Goal: Task Accomplishment & Management: Complete application form

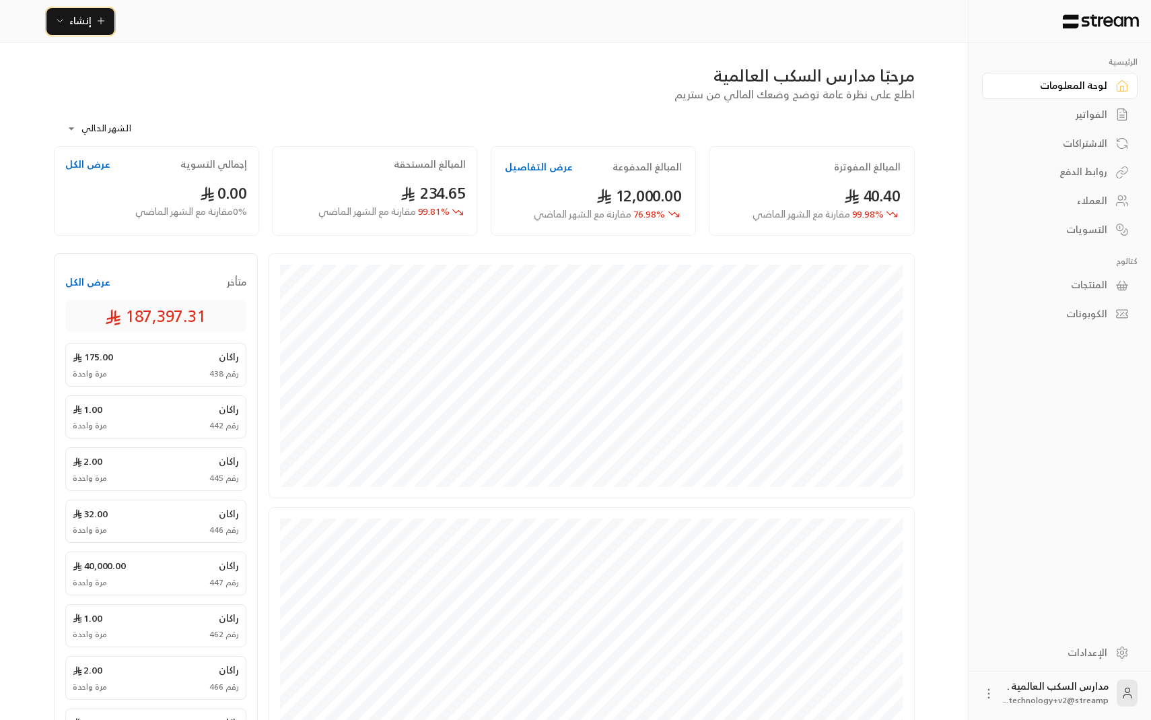
click at [96, 19] on icon "button" at bounding box center [101, 20] width 11 height 11
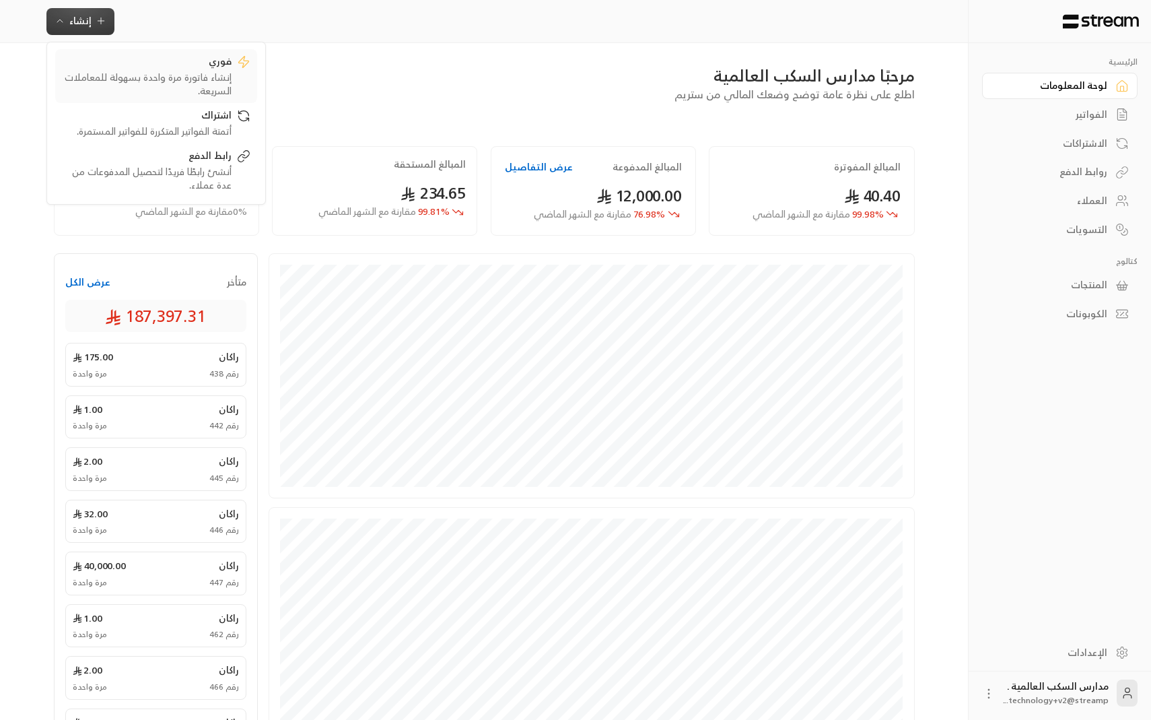
click at [129, 71] on div "إنشاء فاتورة مرة واحدة بسهولة للمعاملات السريعة." at bounding box center [147, 84] width 170 height 27
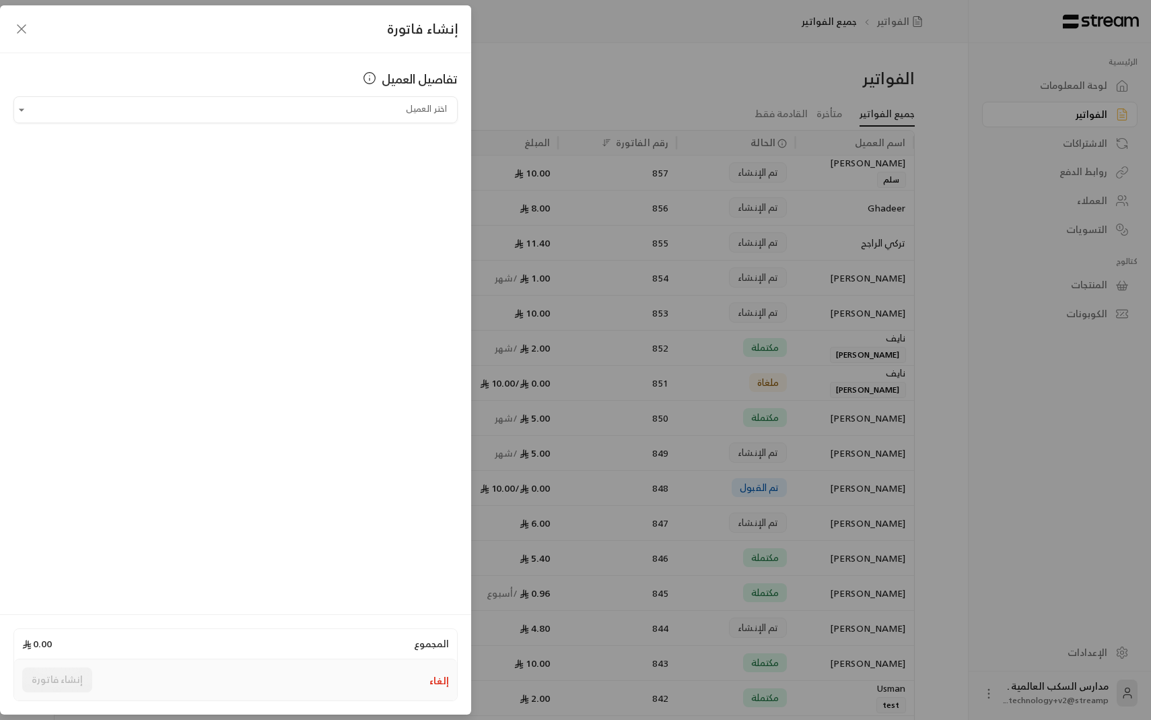
click at [209, 127] on div "تفاصيل العميل اختر العميل اختر العميل" at bounding box center [235, 331] width 471 height 557
click at [209, 116] on input "اختر العميل" at bounding box center [235, 110] width 444 height 24
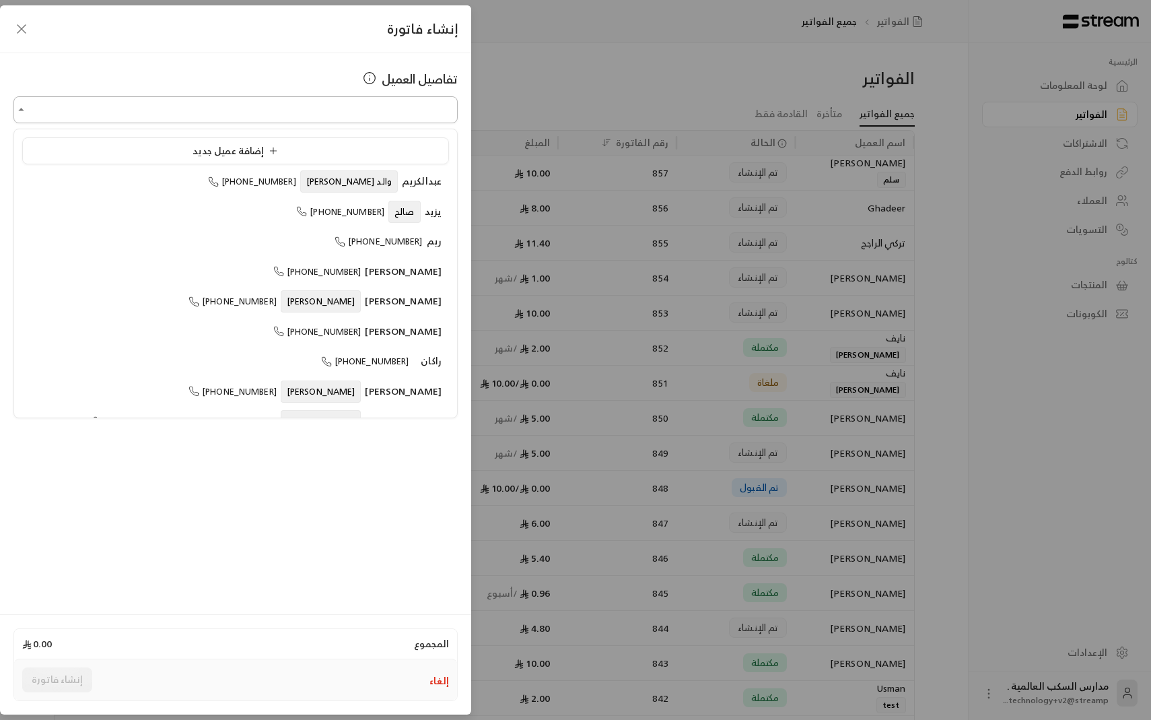
type input "**********"
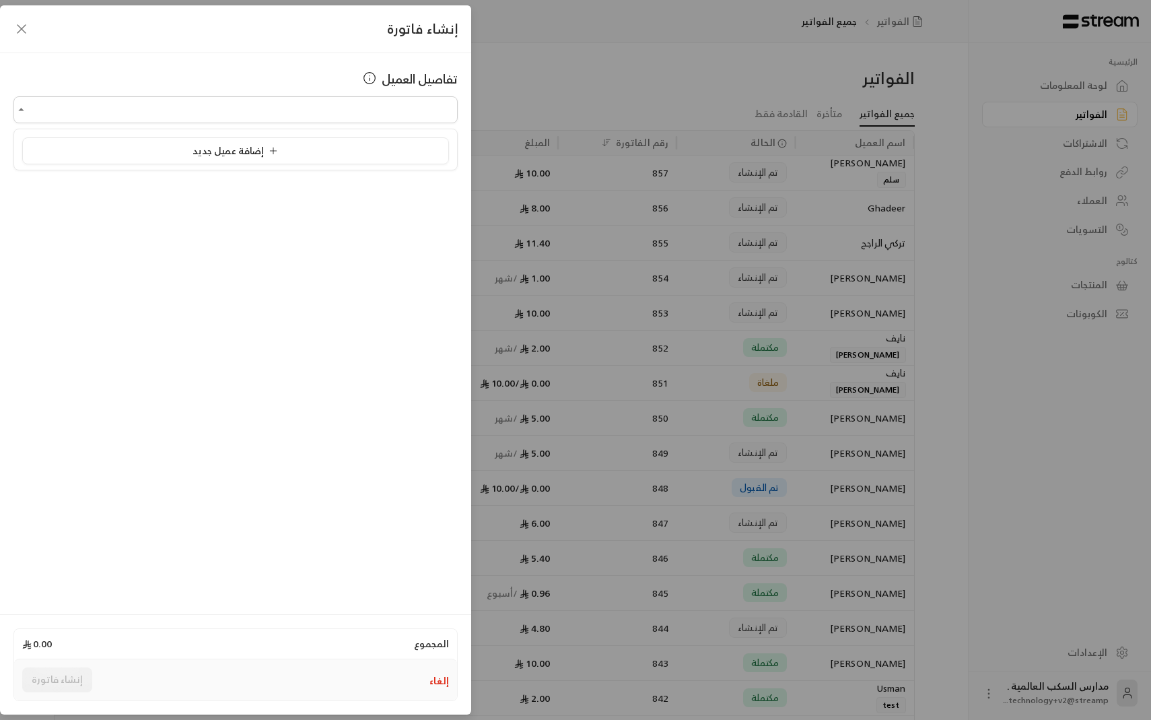
click at [238, 212] on div "تفاصيل العميل اختر العميل اختر العميل" at bounding box center [235, 331] width 471 height 557
click at [283, 102] on input "اختر العميل" at bounding box center [235, 110] width 444 height 24
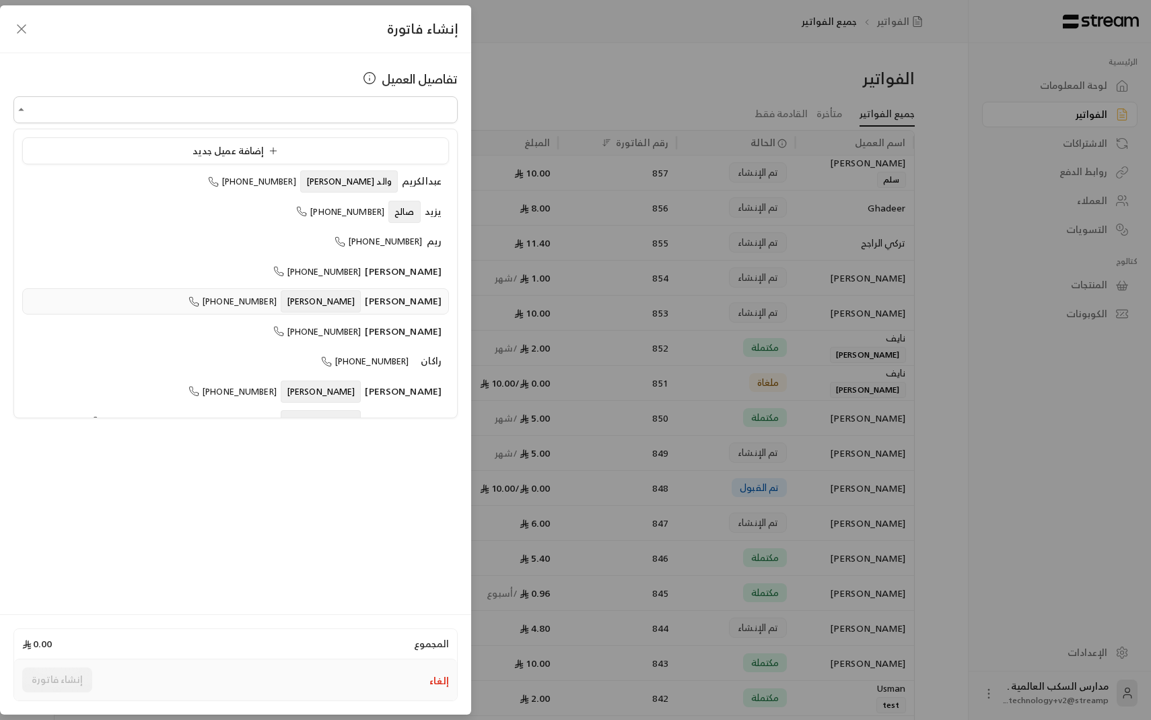
click at [419, 306] on span "[PERSON_NAME]" at bounding box center [403, 300] width 77 height 17
type input "**********"
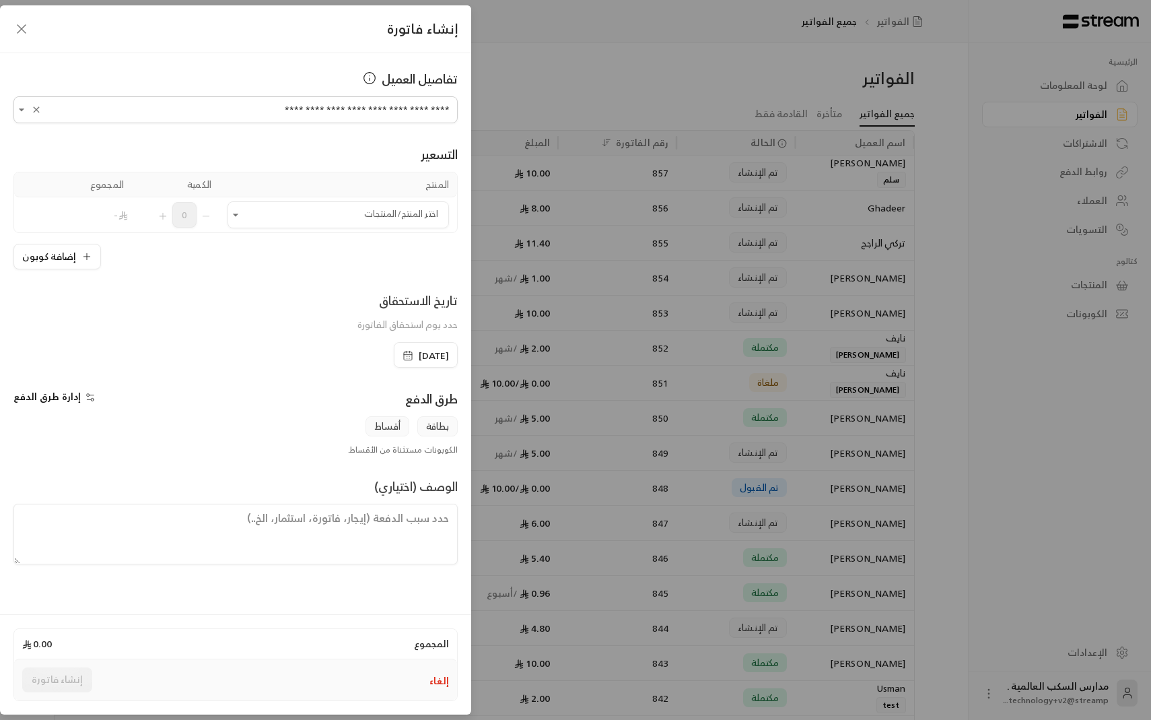
click at [431, 249] on div "إضافة كوبون" at bounding box center [235, 257] width 444 height 26
click at [372, 209] on input "اختر العميل" at bounding box center [339, 215] width 222 height 24
click at [382, 300] on div "10 SAR" at bounding box center [338, 307] width 189 height 14
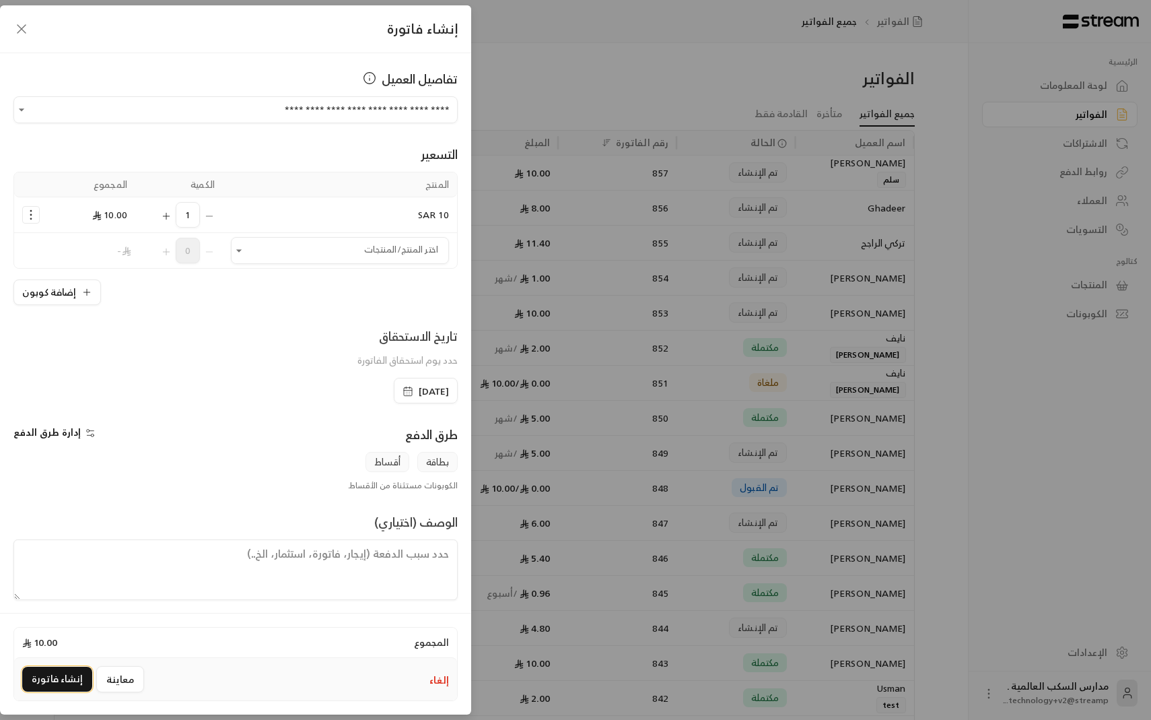
click at [57, 671] on button "إنشاء فاتورة" at bounding box center [57, 679] width 70 height 25
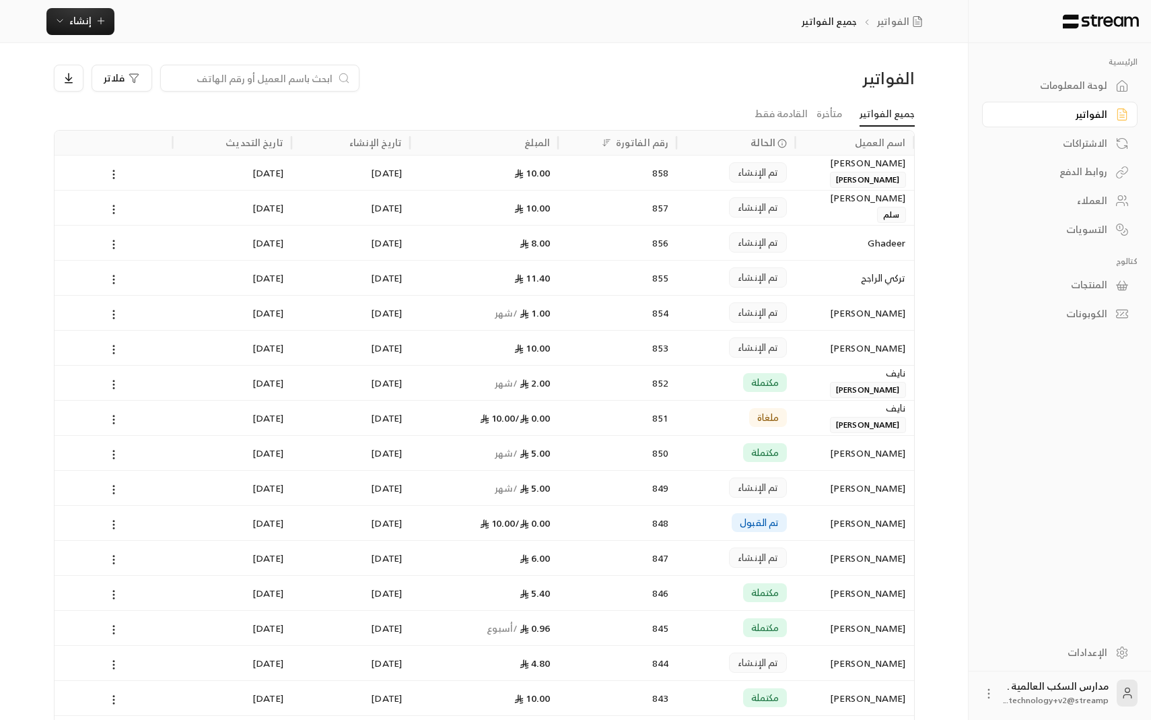
click at [707, 288] on div "تم الإنشاء" at bounding box center [736, 278] width 102 height 34
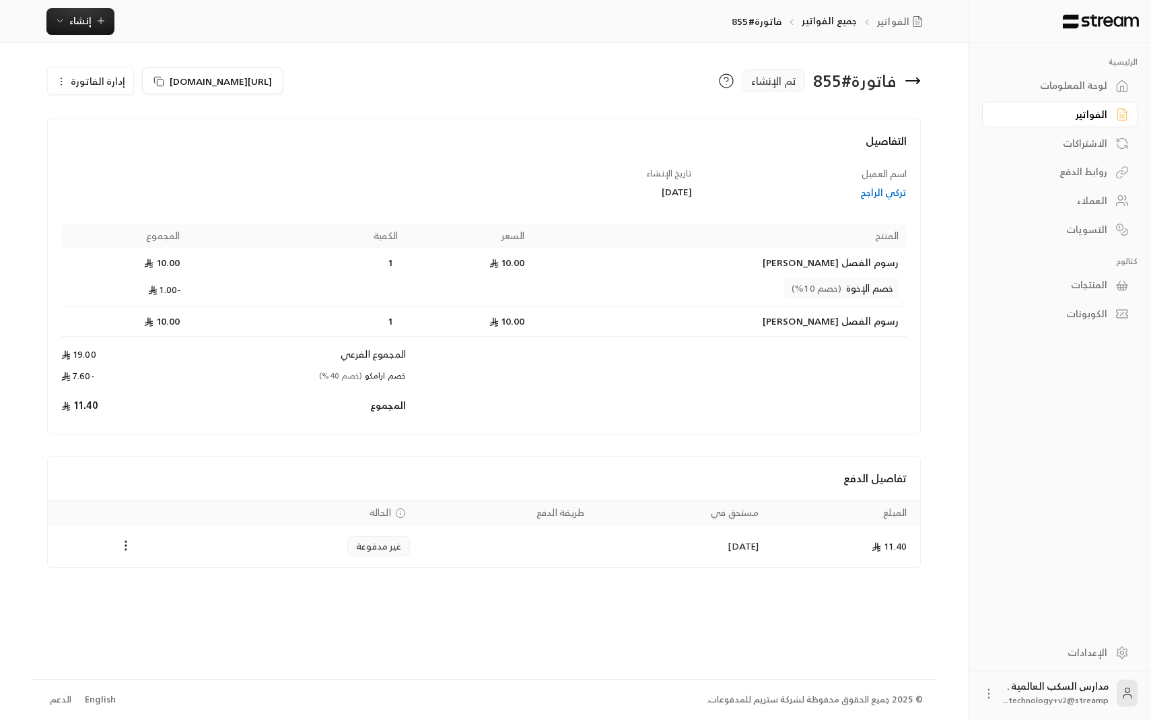
click at [1089, 90] on div "لوحة المعلومات" at bounding box center [1053, 85] width 108 height 13
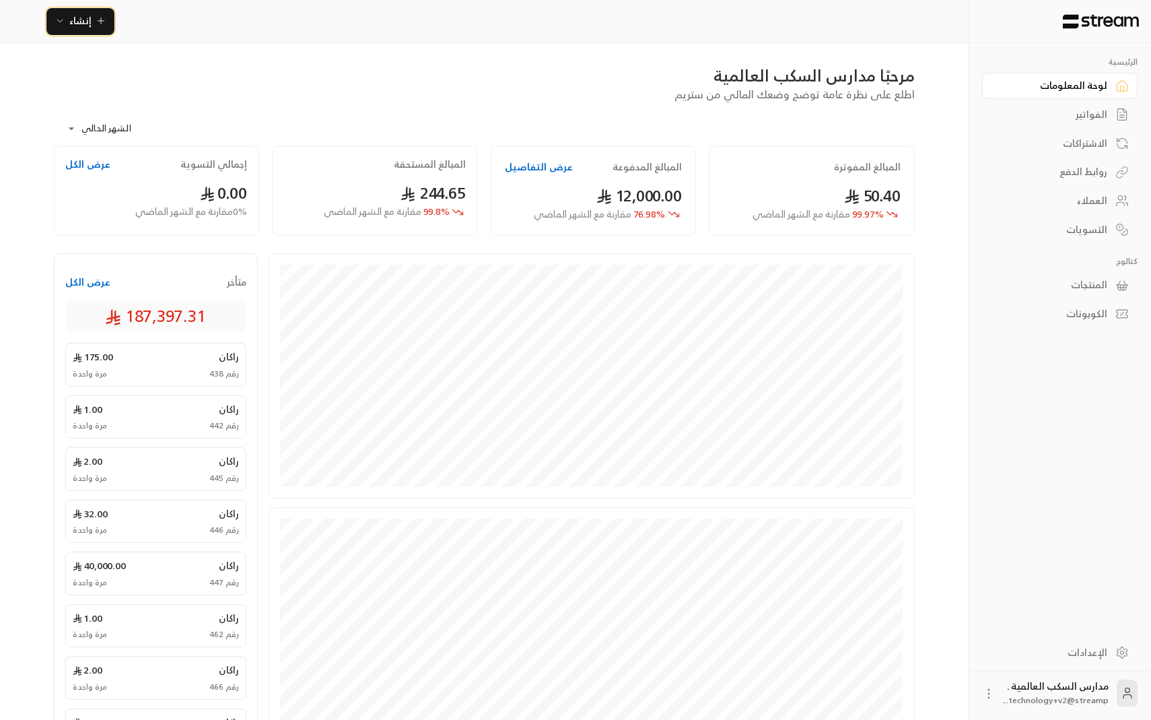
click at [103, 28] on span "إنشاء" at bounding box center [81, 20] width 52 height 17
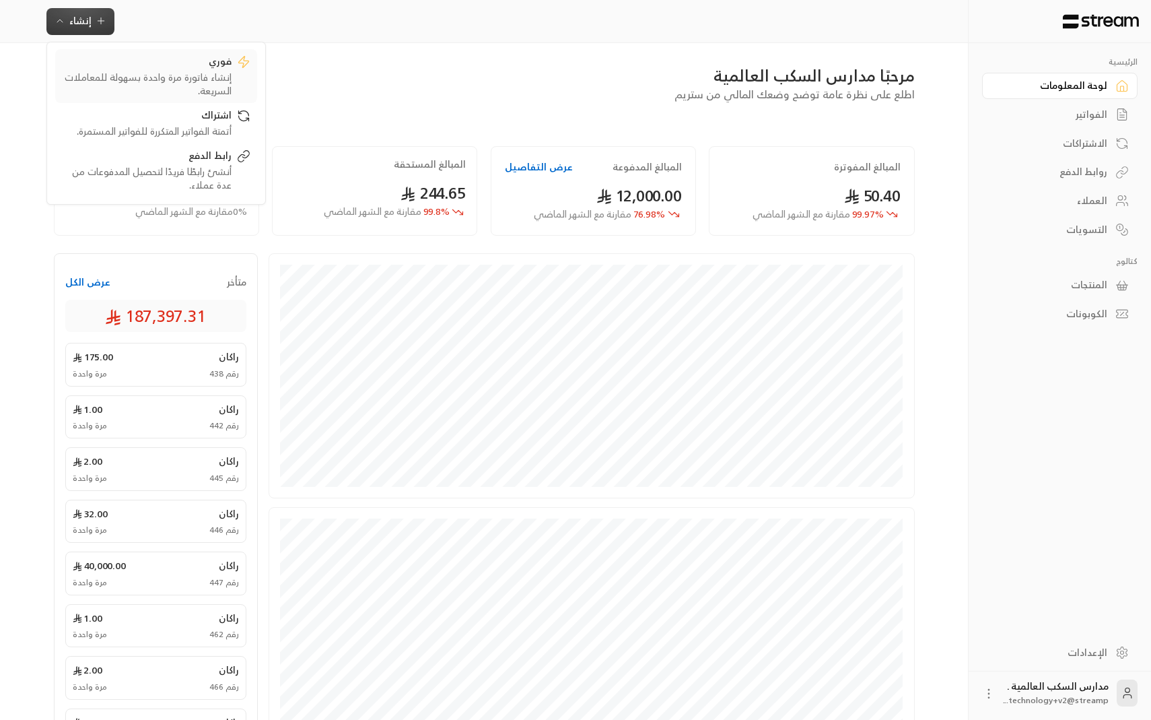
click at [201, 88] on div "إنشاء فاتورة مرة واحدة بسهولة للمعاملات السريعة." at bounding box center [147, 84] width 170 height 27
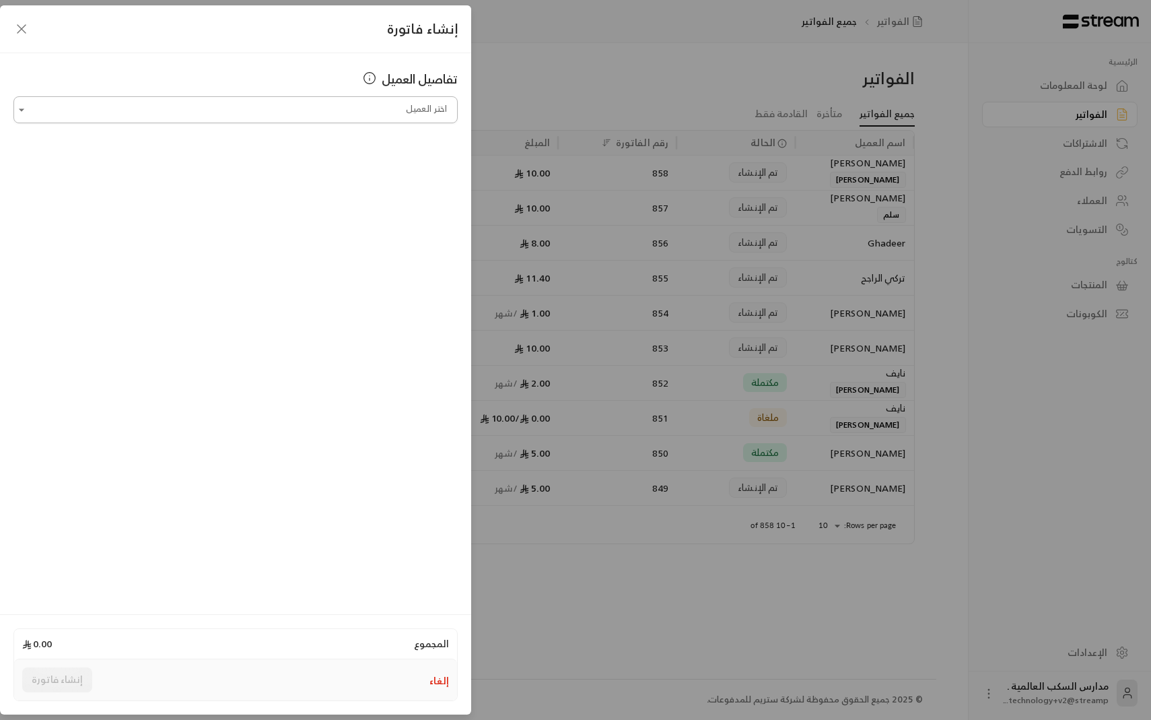
click at [326, 116] on input "اختر العميل" at bounding box center [235, 110] width 444 height 24
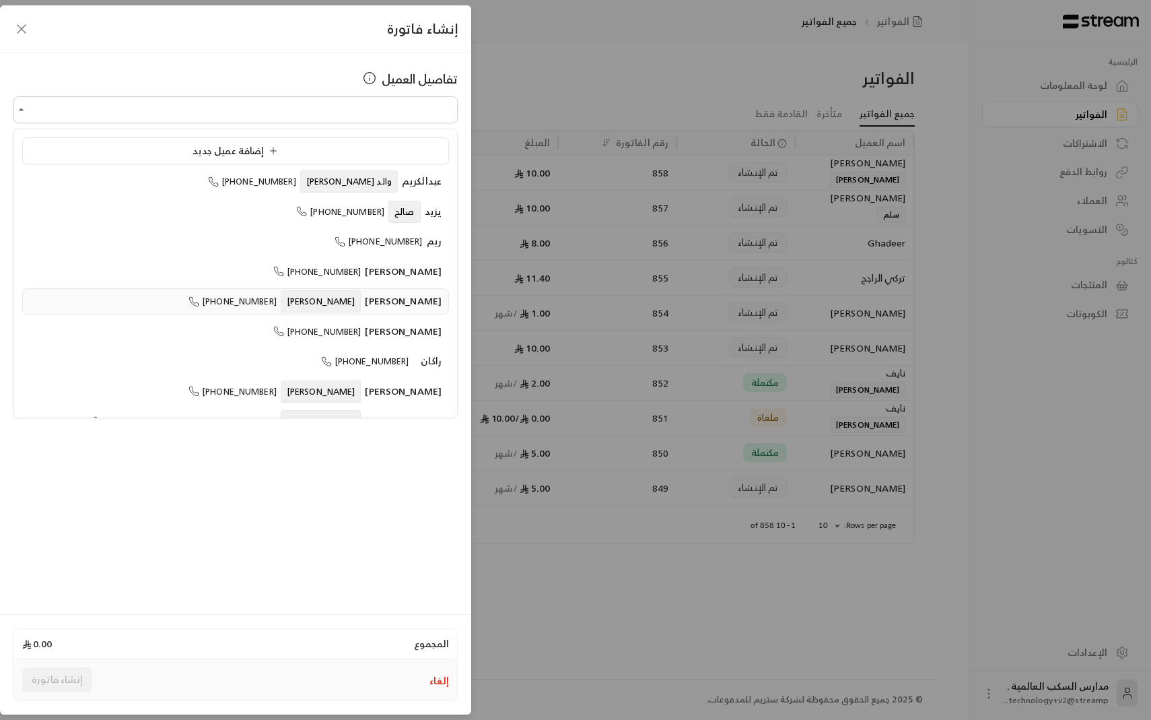
click at [424, 293] on span "[PERSON_NAME]" at bounding box center [403, 300] width 77 height 17
type input "**********"
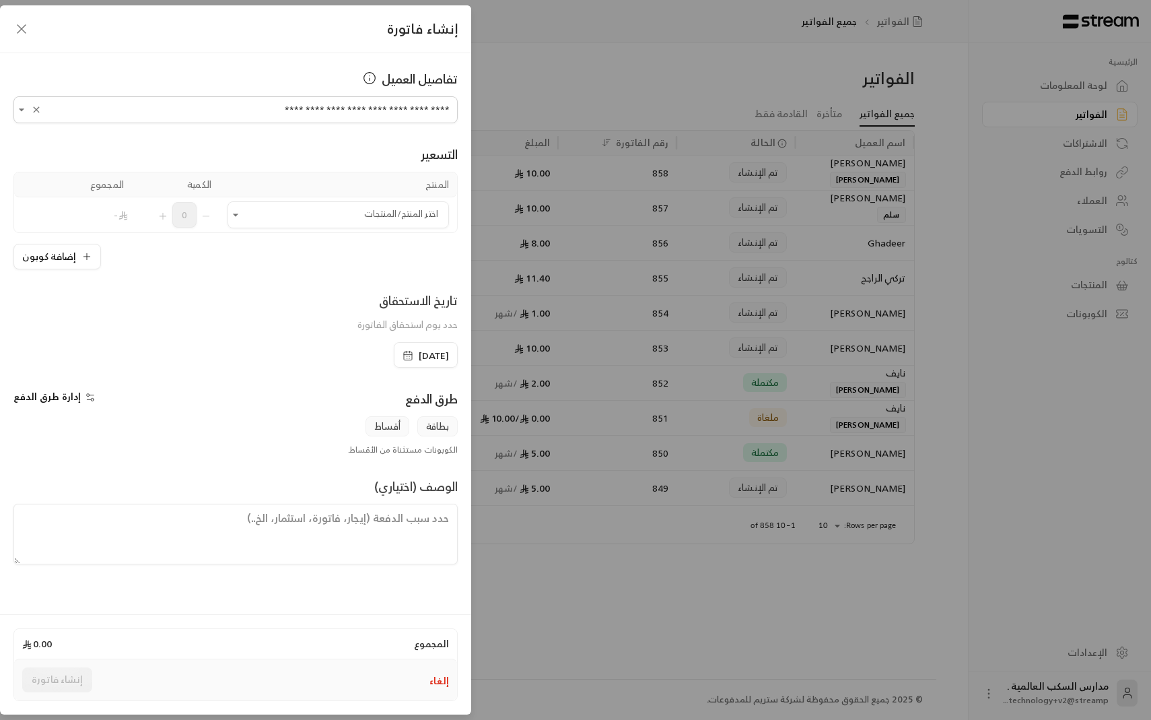
click at [460, 77] on div "**********" at bounding box center [235, 331] width 471 height 557
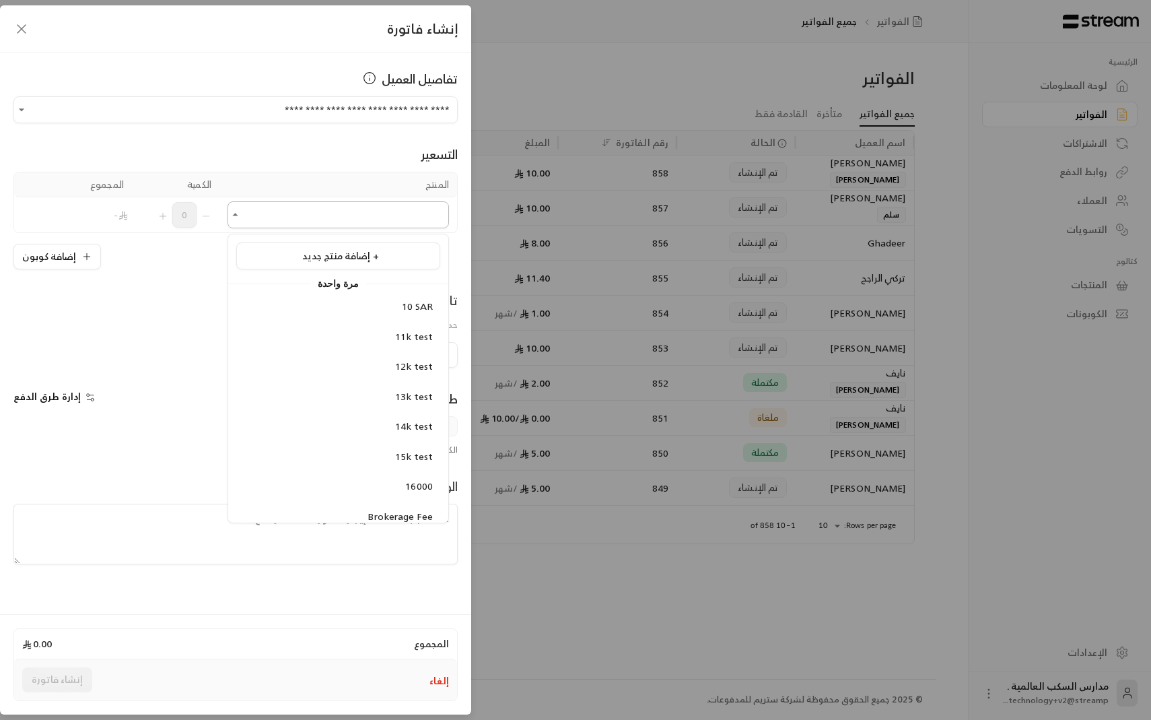
click at [281, 220] on input "اختر العميل" at bounding box center [339, 215] width 222 height 24
click at [345, 305] on div "10 SAR" at bounding box center [338, 307] width 189 height 14
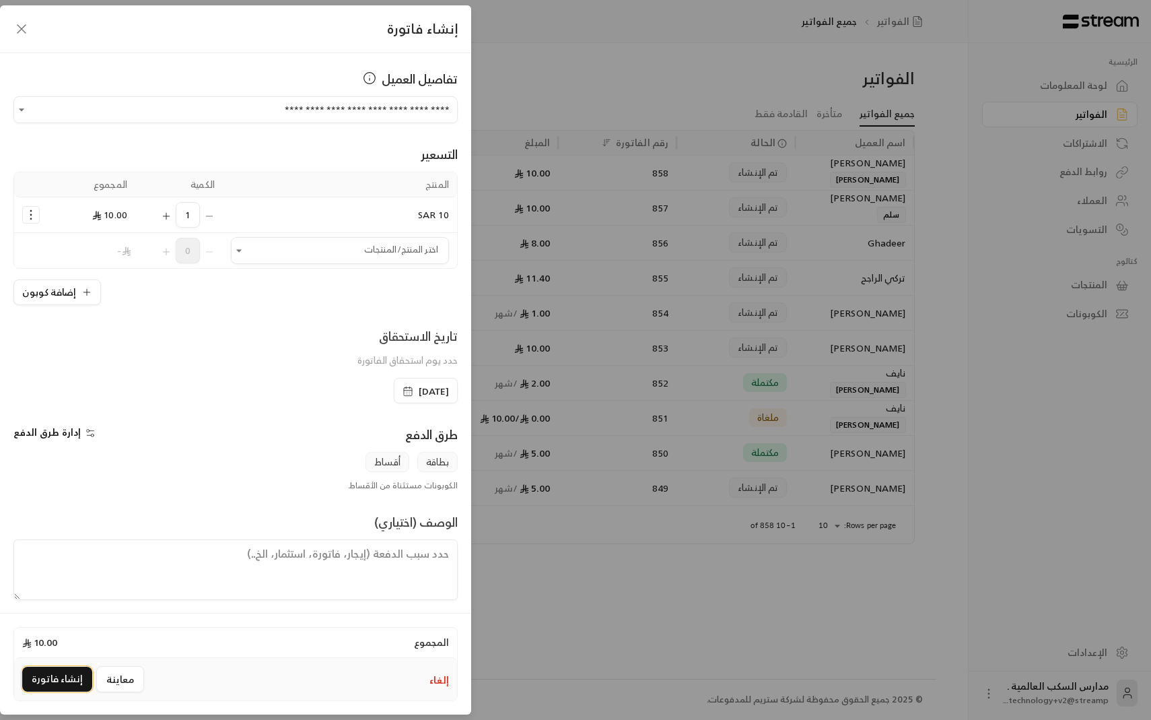
click at [55, 677] on button "إنشاء فاتورة" at bounding box center [57, 679] width 70 height 25
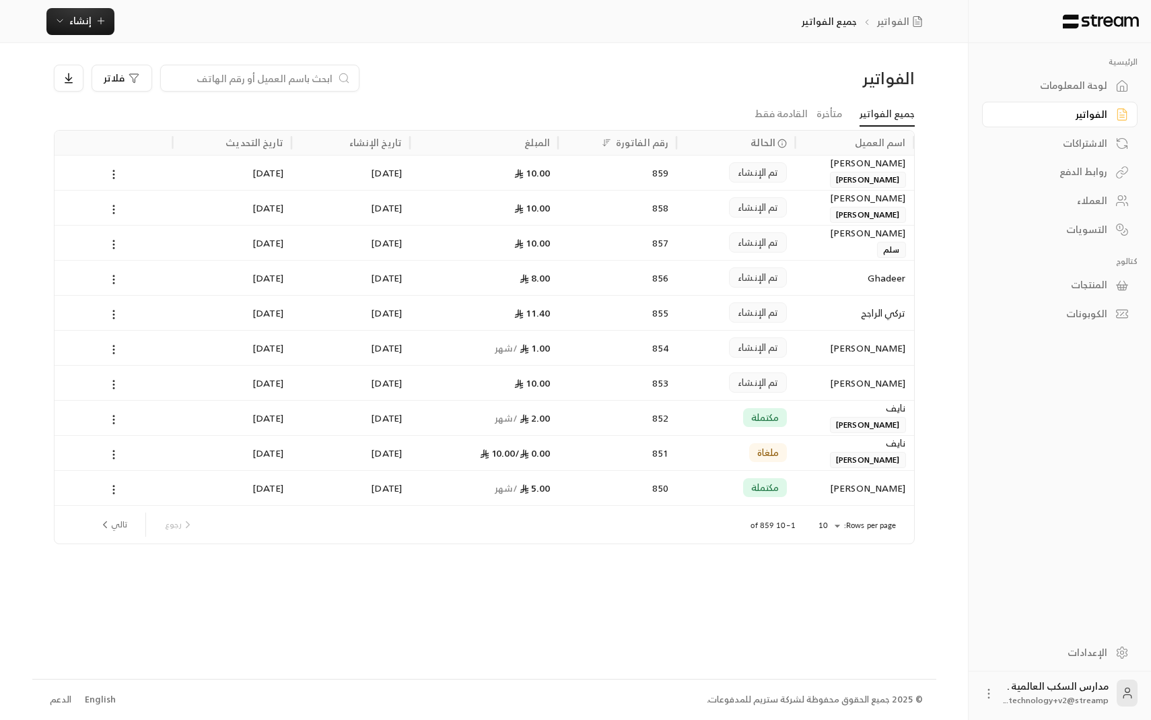
click at [1030, 80] on div "لوحة المعلومات" at bounding box center [1053, 85] width 108 height 13
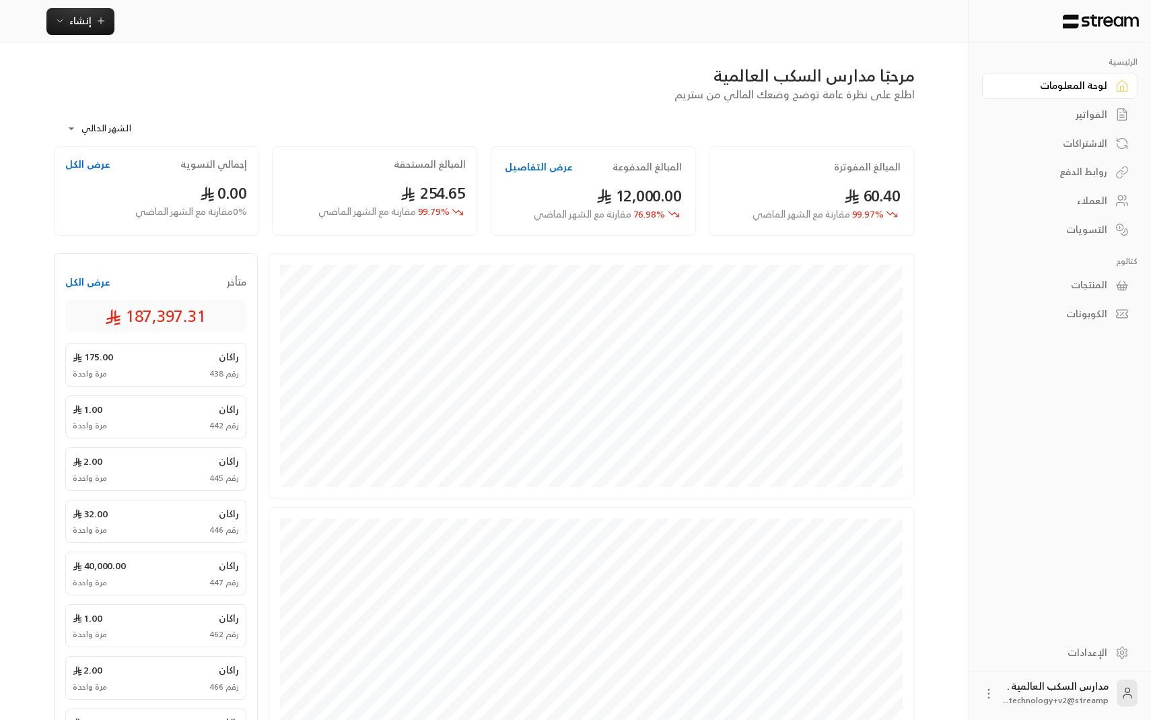
click at [1030, 108] on div "الفواتير" at bounding box center [1053, 114] width 108 height 13
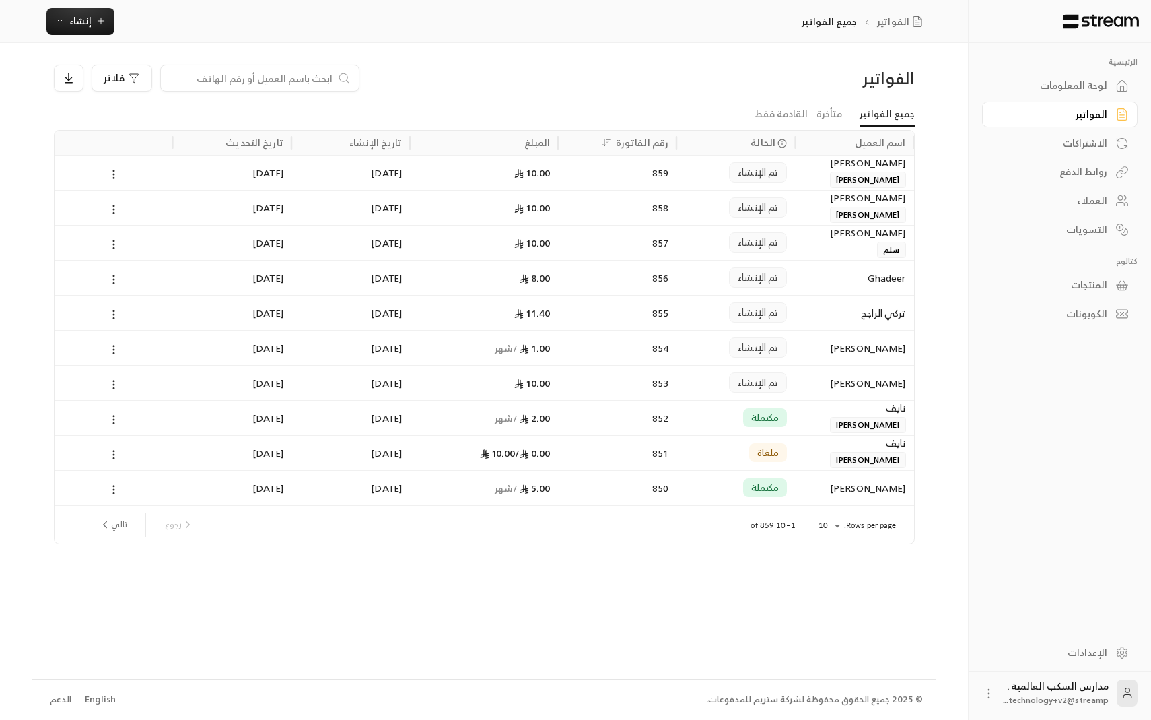
click at [1044, 141] on div "الاشتراكات" at bounding box center [1053, 143] width 108 height 13
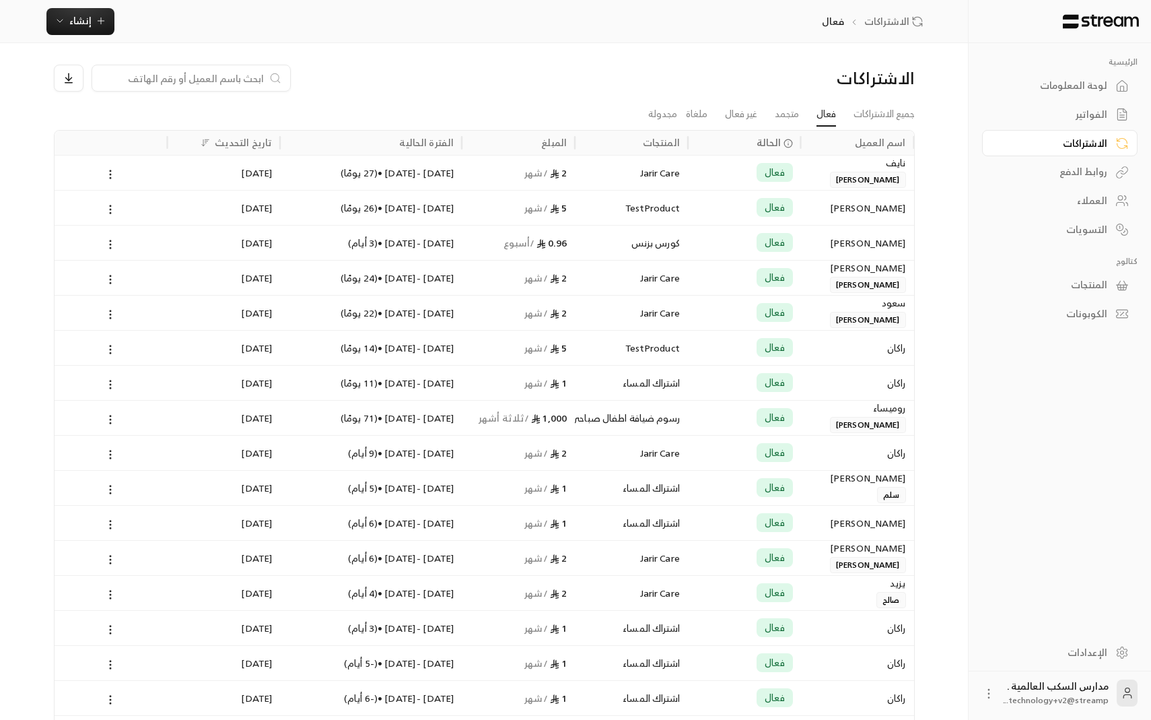
click at [1063, 172] on div "روابط الدفع" at bounding box center [1053, 171] width 108 height 13
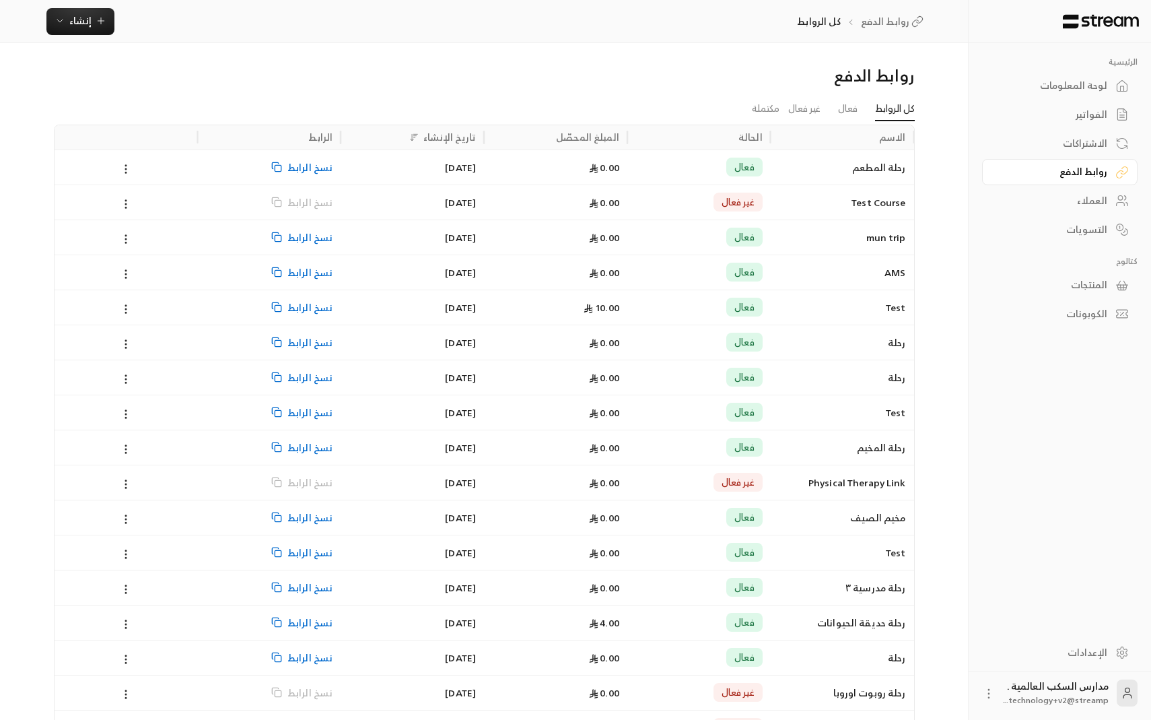
click at [1065, 197] on div "العملاء" at bounding box center [1053, 200] width 108 height 13
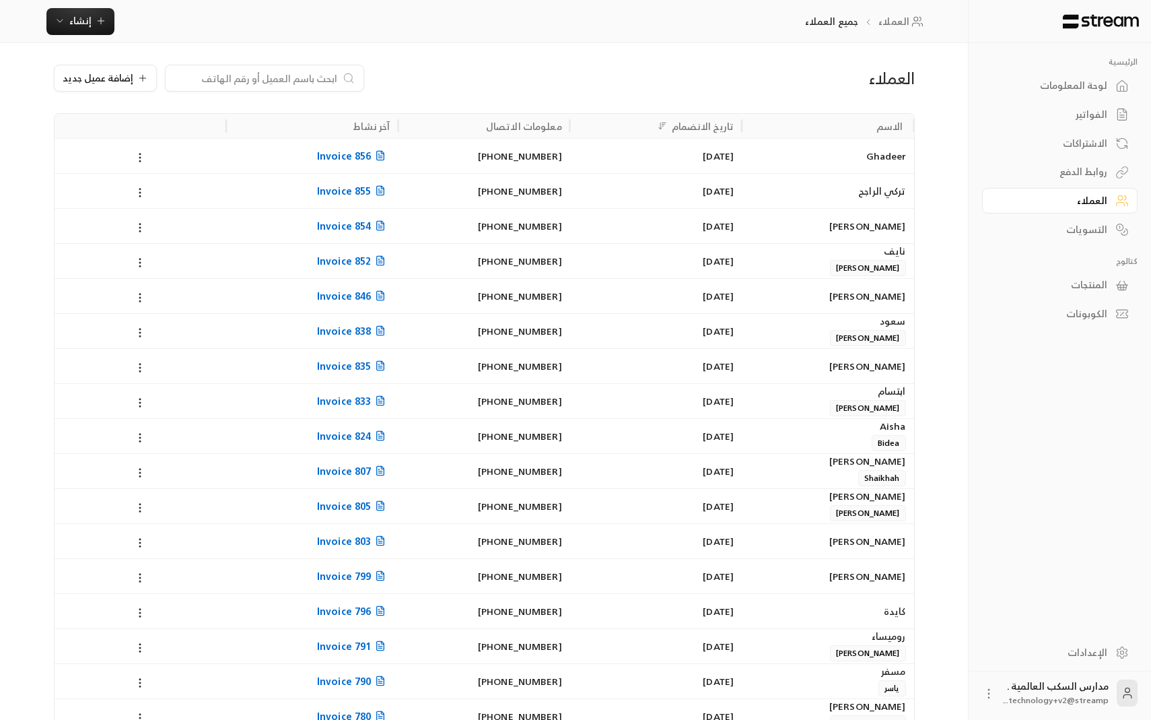
click at [1079, 92] on div "لوحة المعلومات" at bounding box center [1053, 85] width 108 height 13
